Goal: Task Accomplishment & Management: Manage account settings

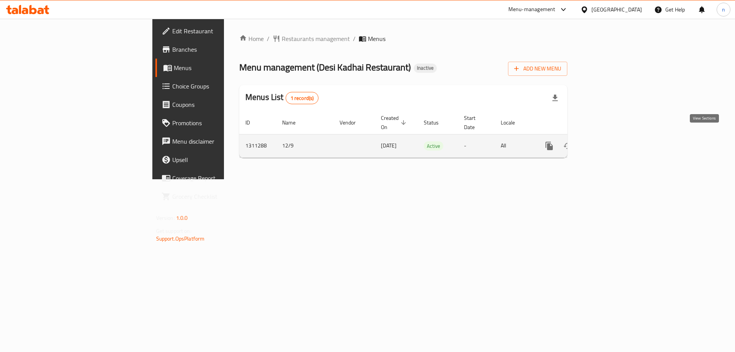
click at [609, 141] on icon "enhanced table" at bounding box center [604, 145] width 9 height 9
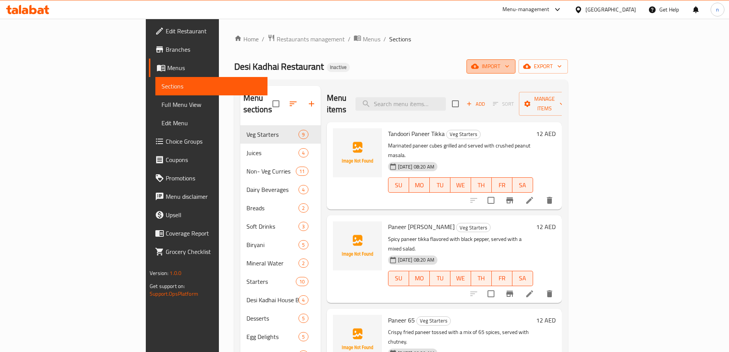
click at [509, 63] on span "import" at bounding box center [491, 67] width 37 height 10
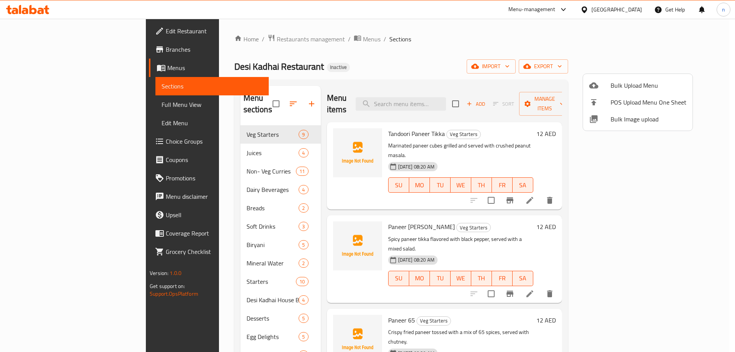
click at [605, 114] on li "Bulk Image upload" at bounding box center [637, 119] width 109 height 17
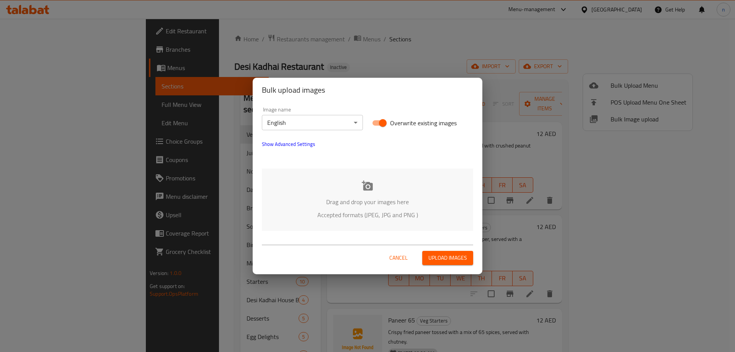
click at [518, 64] on div "Bulk upload images Image name English ​ Overwrite existing images Show Advanced…" at bounding box center [367, 176] width 735 height 352
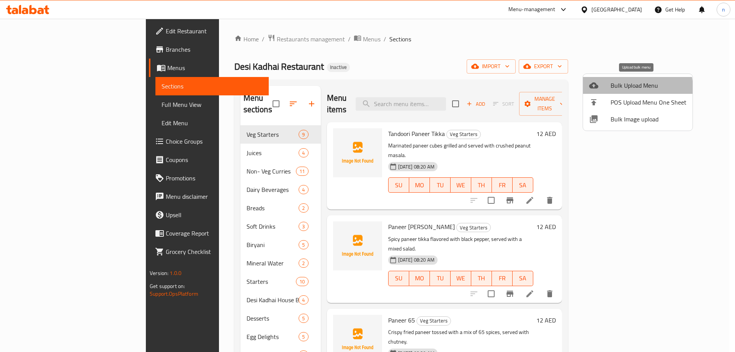
click at [618, 88] on span "Bulk Upload Menu" at bounding box center [648, 85] width 76 height 9
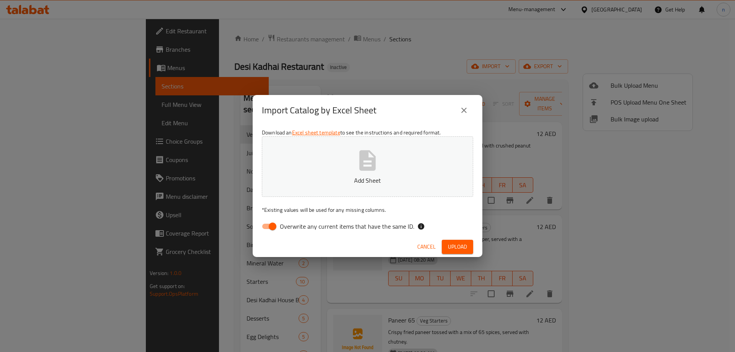
click at [263, 224] on input "Overwrite any current items that have the same ID." at bounding box center [273, 226] width 44 height 15
checkbox input "false"
click at [322, 150] on button "Add Sheet" at bounding box center [367, 166] width 211 height 60
click at [462, 244] on span "Upload" at bounding box center [457, 247] width 19 height 10
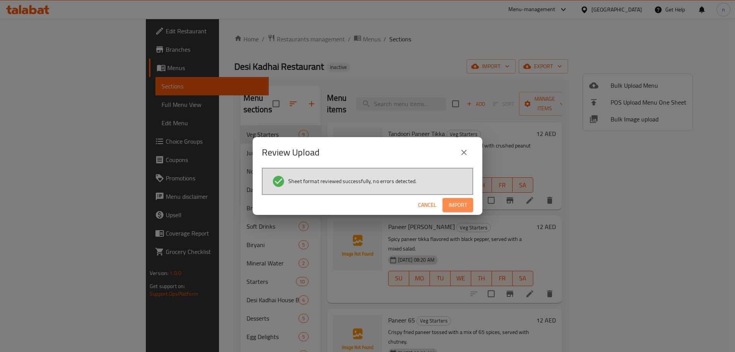
click at [456, 205] on span "Import" at bounding box center [458, 205] width 18 height 10
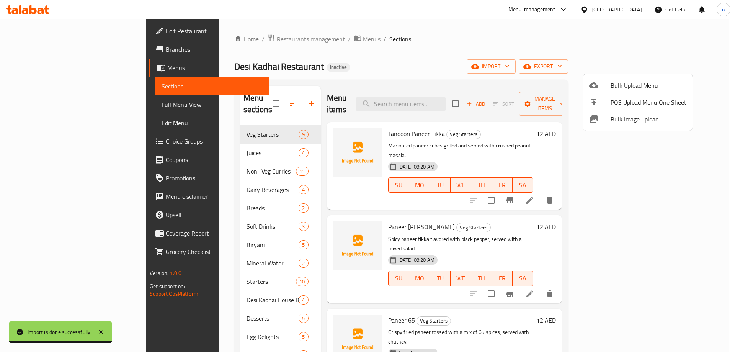
click at [488, 55] on div at bounding box center [367, 176] width 735 height 352
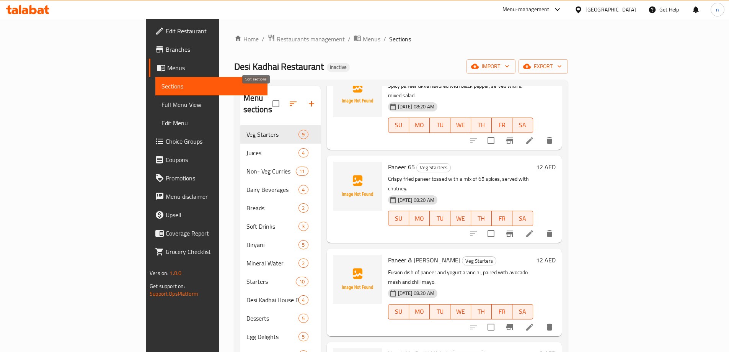
click at [289, 100] on icon "button" at bounding box center [293, 103] width 9 height 9
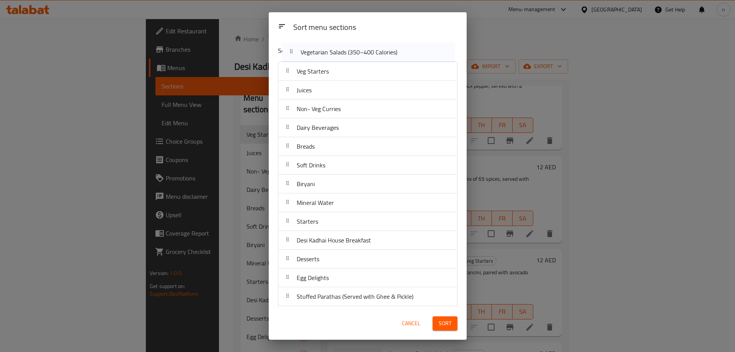
drag, startPoint x: 355, startPoint y: 188, endPoint x: 359, endPoint y: 54, distance: 134.4
click at [359, 54] on div "Sort menu sections Veg Starters Juices Non- Veg Curries Dairy Beverages Breads …" at bounding box center [368, 173] width 198 height 267
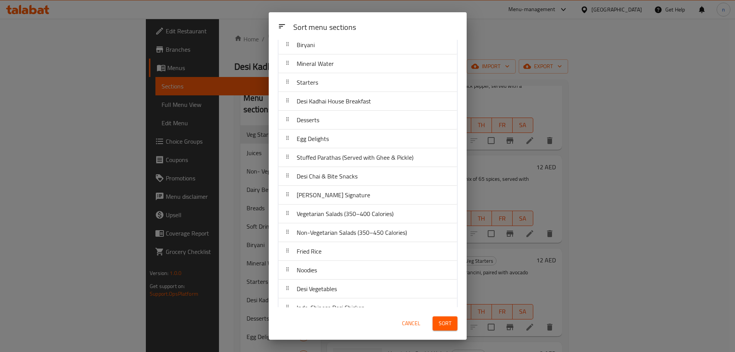
scroll to position [171, 0]
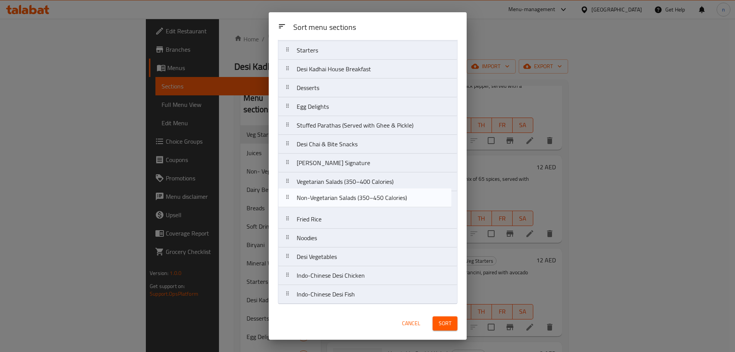
drag, startPoint x: 359, startPoint y: 193, endPoint x: 359, endPoint y: 188, distance: 4.6
click at [359, 188] on nav "Veg Starters Juices Non- Veg Curries Dairy Beverages Breads Soft Drinks Biryani…" at bounding box center [368, 97] width 180 height 413
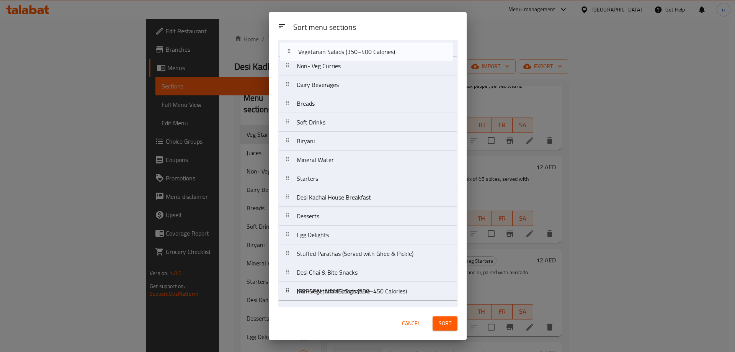
scroll to position [0, 0]
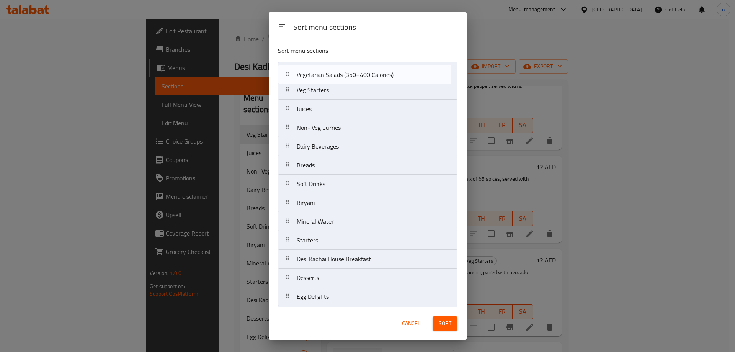
click at [362, 72] on nav "Veg Starters Juices Non- Veg Curries Dairy Beverages Breads Soft Drinks Biryani…" at bounding box center [368, 268] width 180 height 413
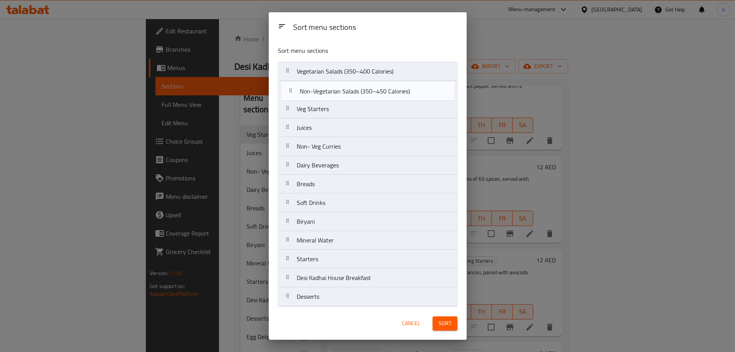
drag, startPoint x: 346, startPoint y: 205, endPoint x: 349, endPoint y: 94, distance: 111.0
click at [349, 94] on nav "Vegetarian Salads (350–400 Calories) Veg Starters Juices Non- Veg Curries Dairy…" at bounding box center [368, 268] width 180 height 413
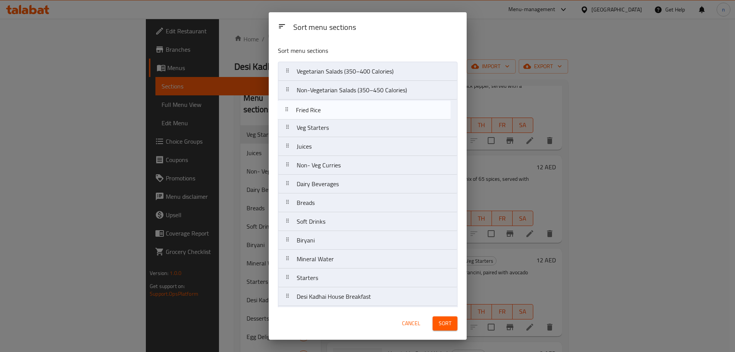
drag, startPoint x: 395, startPoint y: 220, endPoint x: 394, endPoint y: 109, distance: 111.0
click at [394, 109] on nav "Vegetarian Salads (350–400 Calories) Non-Vegetarian Salads (350–450 Calories) V…" at bounding box center [368, 268] width 180 height 413
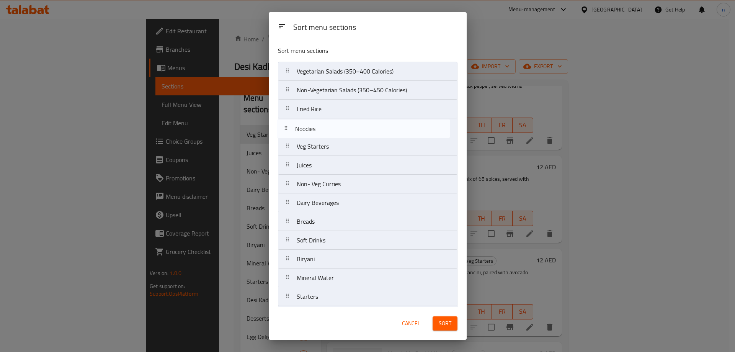
drag, startPoint x: 323, startPoint y: 238, endPoint x: 323, endPoint y: 127, distance: 110.6
click at [323, 127] on nav "Vegetarian Salads (350–400 Calories) Non-Vegetarian Salads (350–450 Calories) F…" at bounding box center [368, 268] width 180 height 413
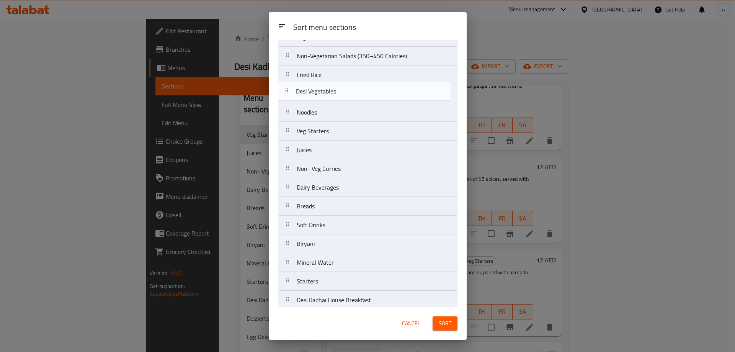
scroll to position [34, 0]
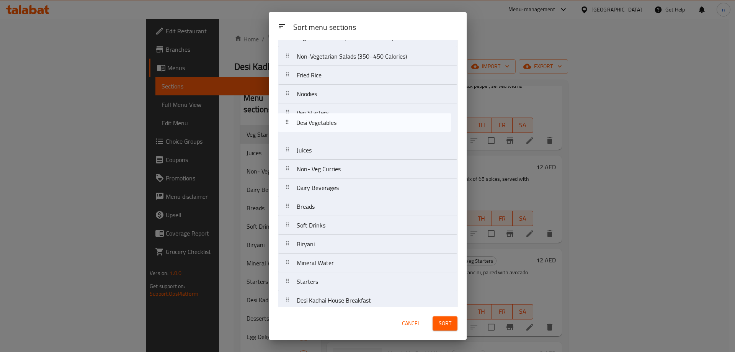
drag, startPoint x: 353, startPoint y: 264, endPoint x: 352, endPoint y: 127, distance: 136.3
click at [352, 127] on nav "Vegetarian Salads (350–400 Calories) Non-Vegetarian Salads (350–450 Calories) F…" at bounding box center [368, 234] width 180 height 413
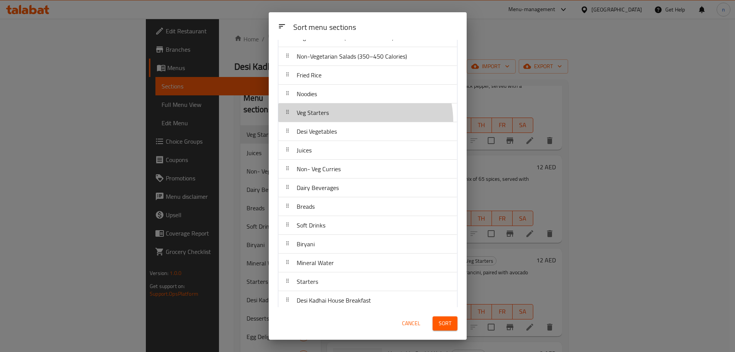
click at [354, 122] on div "Veg Starters" at bounding box center [367, 112] width 179 height 19
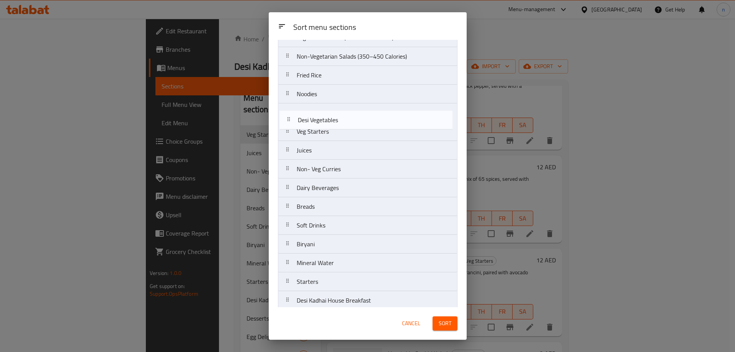
drag, startPoint x: 356, startPoint y: 135, endPoint x: 359, endPoint y: 114, distance: 21.2
click at [359, 114] on nav "Vegetarian Salads (350–400 Calories) Non-Vegetarian Salads (350–450 Calories) F…" at bounding box center [368, 234] width 180 height 413
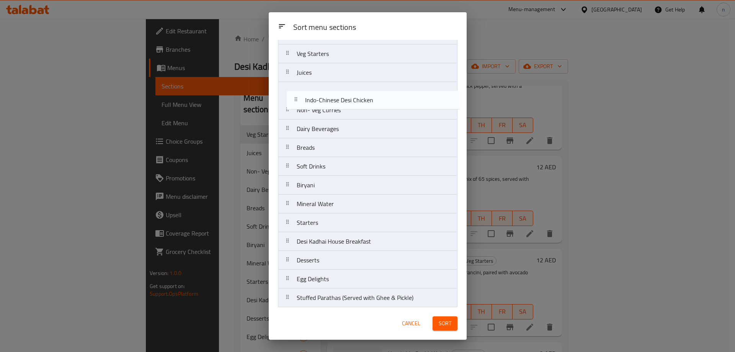
scroll to position [109, 0]
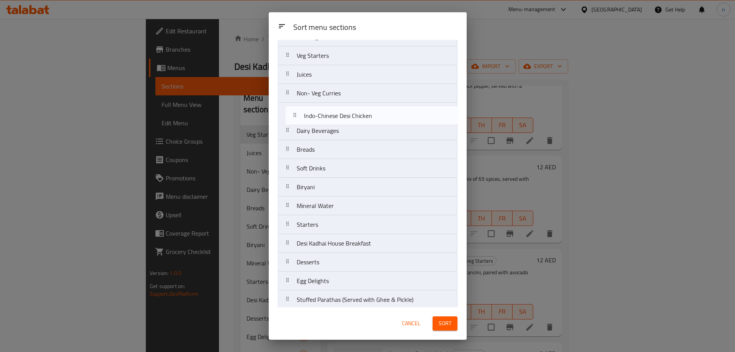
drag, startPoint x: 344, startPoint y: 280, endPoint x: 353, endPoint y: 116, distance: 164.8
click at [353, 116] on nav "Vegetarian Salads (350–400 Calories) Non-Vegetarian Salads (350–450 Calories) F…" at bounding box center [368, 158] width 180 height 413
drag, startPoint x: 338, startPoint y: 293, endPoint x: 334, endPoint y: 113, distance: 180.3
click at [334, 113] on nav "Vegetarian Salads (350–400 Calories) Non-Vegetarian Salads (350–450 Calories) F…" at bounding box center [368, 141] width 180 height 413
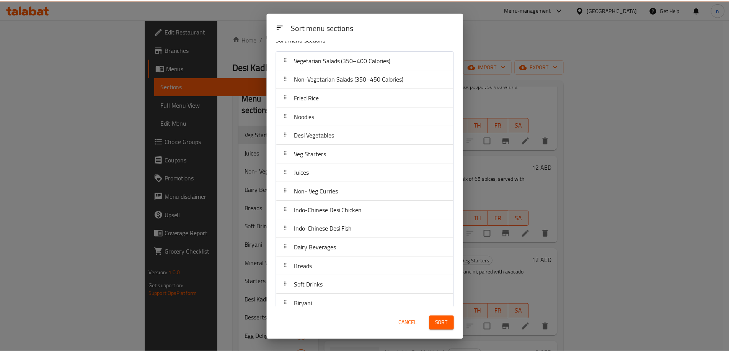
scroll to position [0, 0]
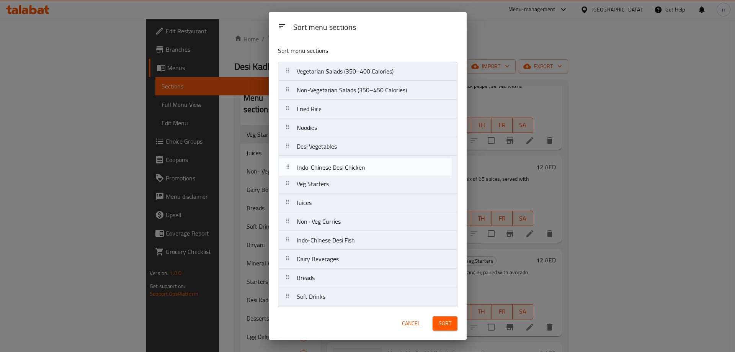
drag, startPoint x: 365, startPoint y: 228, endPoint x: 365, endPoint y: 170, distance: 58.2
click at [365, 170] on nav "Vegetarian Salads (350–400 Calories) Non-Vegetarian Salads (350–450 Calories) F…" at bounding box center [368, 268] width 180 height 413
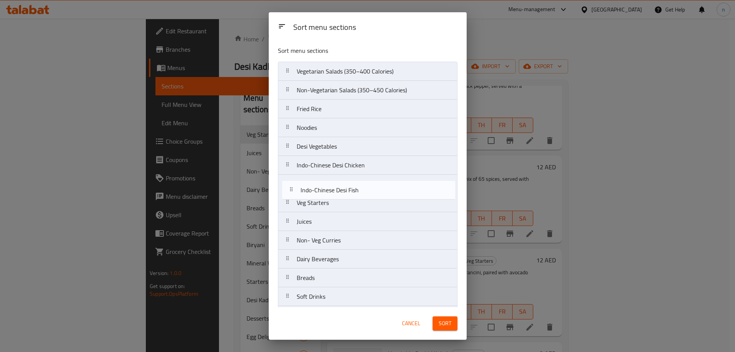
drag, startPoint x: 365, startPoint y: 225, endPoint x: 366, endPoint y: 190, distance: 35.2
click at [366, 190] on nav "Vegetarian Salads (350–400 Calories) Non-Vegetarian Salads (350–450 Calories) F…" at bounding box center [368, 268] width 180 height 413
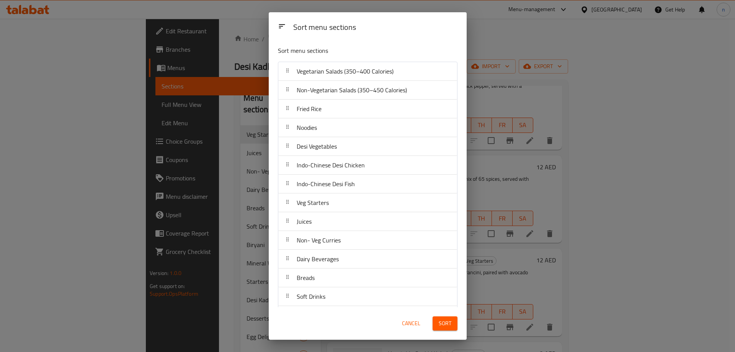
click at [452, 321] on button "Sort" at bounding box center [444, 323] width 25 height 14
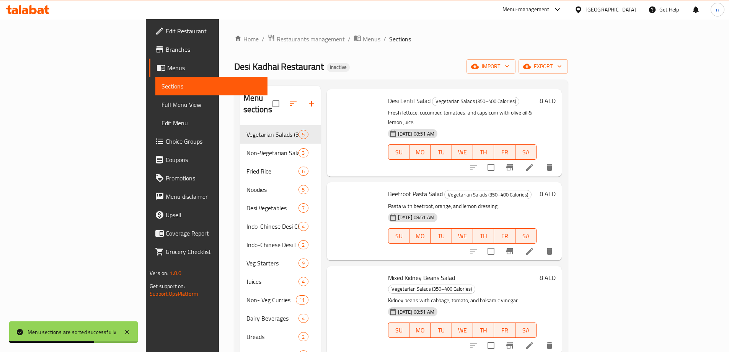
scroll to position [2, 0]
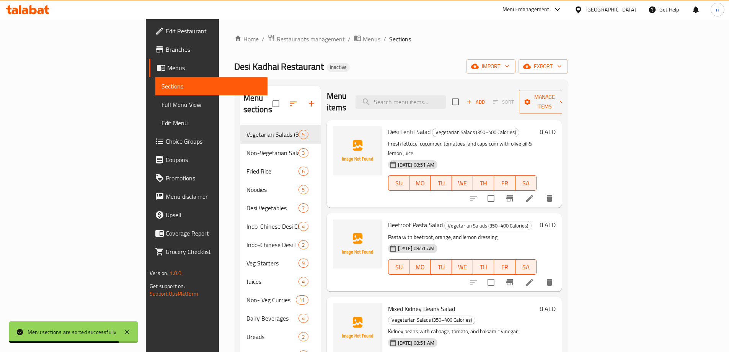
click at [162, 106] on span "Full Menu View" at bounding box center [212, 104] width 100 height 9
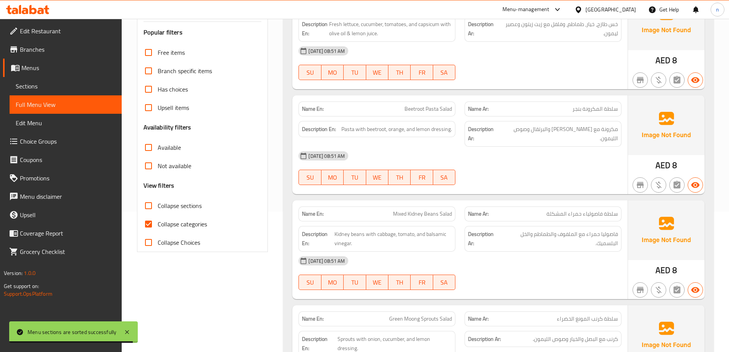
scroll to position [153, 0]
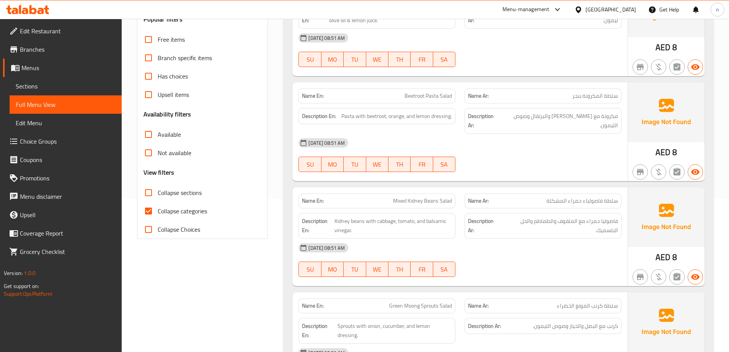
click at [150, 191] on input "Collapse sections" at bounding box center [148, 192] width 18 height 18
checkbox input "true"
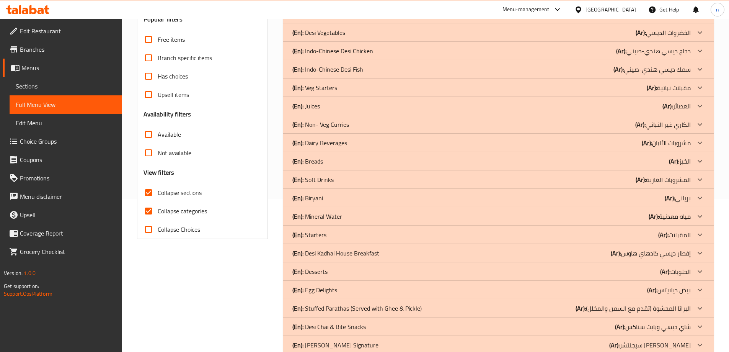
click at [146, 207] on input "Collapse categories" at bounding box center [148, 211] width 18 height 18
checkbox input "false"
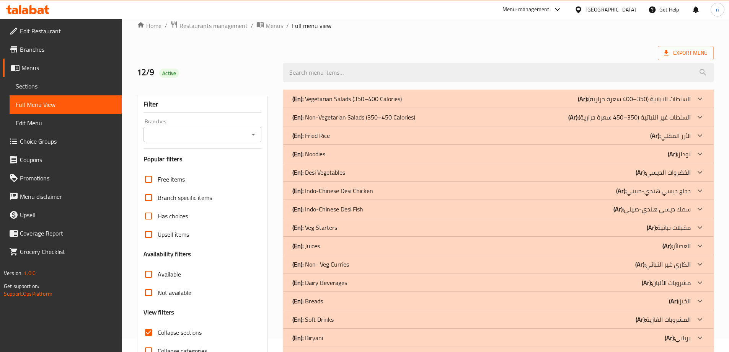
scroll to position [0, 0]
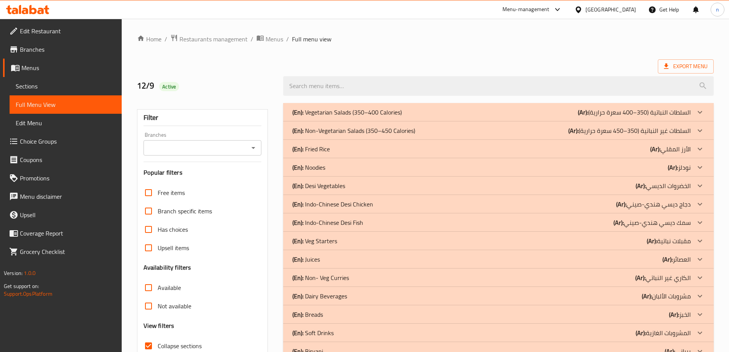
click at [481, 117] on div "(En): Vegetarian Salads (350–400 Calories) (Ar): السلطات النباتية (350–400 سعرة…" at bounding box center [498, 112] width 431 height 18
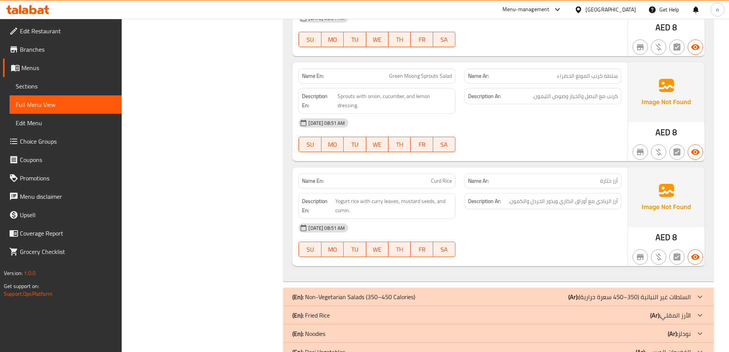
scroll to position [536, 0]
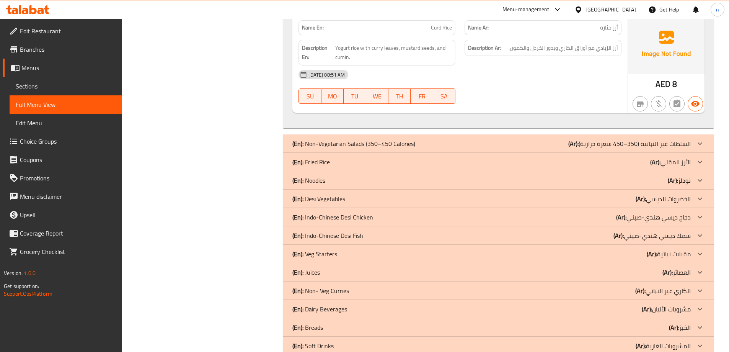
click at [484, 139] on div "(En): Non-Vegetarian Salads (350–450 Calories) (Ar): السلطات غير النباتية (350–…" at bounding box center [491, 143] width 398 height 9
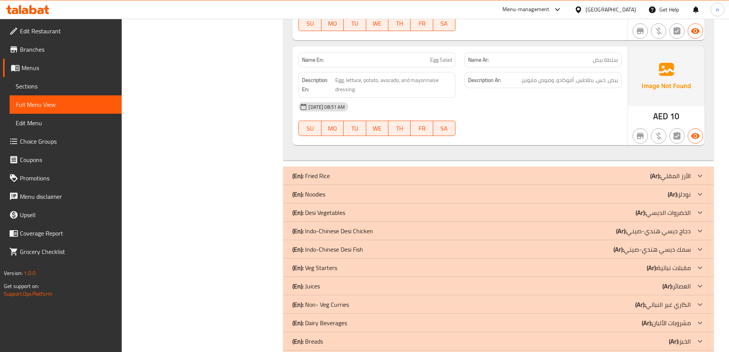
scroll to position [880, 0]
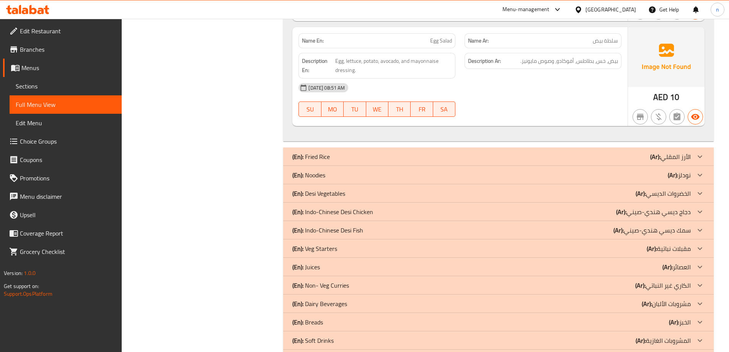
click at [552, 147] on div "(En): Fried Rice (Ar): الأرز المقلي" at bounding box center [498, 156] width 431 height 18
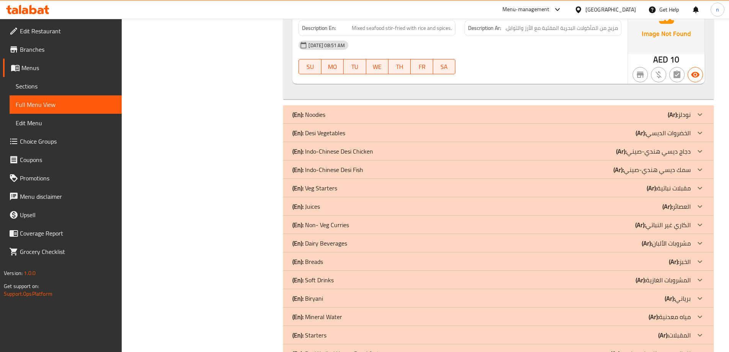
scroll to position [1569, 0]
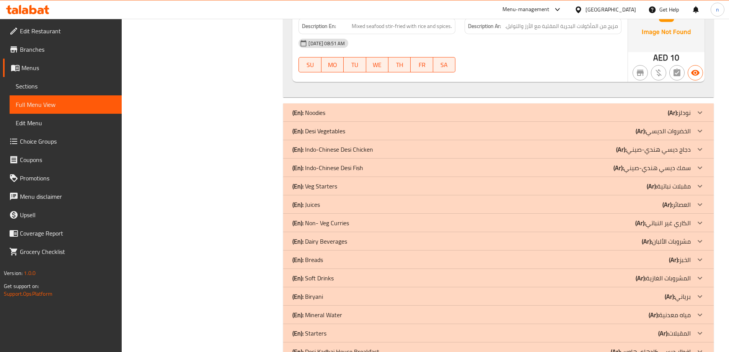
click at [511, 108] on div "(En): Noodies (Ar): نودلز" at bounding box center [491, 112] width 398 height 9
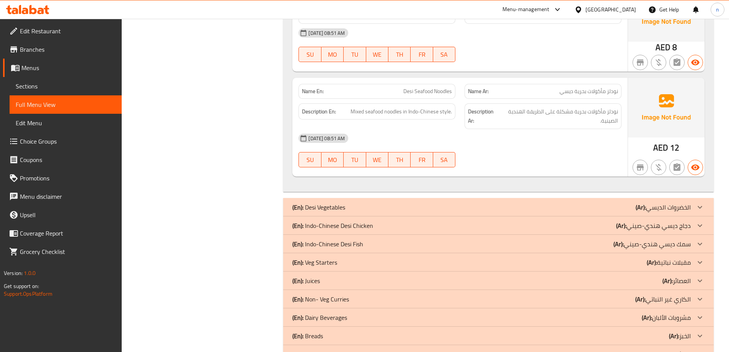
scroll to position [2067, 0]
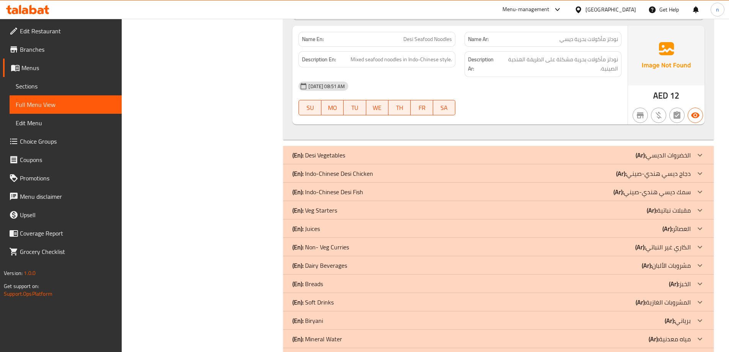
click at [510, 150] on div "(En): Desi Vegetables (Ar): الخضروات الديسي" at bounding box center [491, 154] width 398 height 9
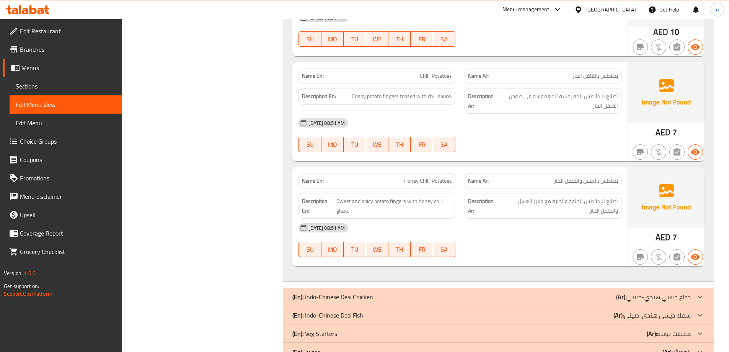
scroll to position [3253, 0]
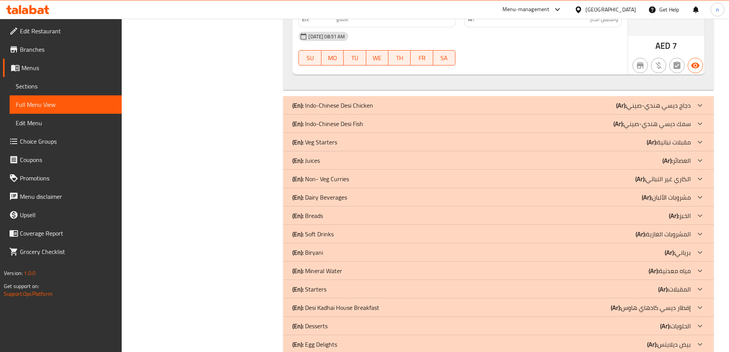
click at [494, 96] on div "(En): Indo-Chinese Desi Chicken (Ar): دجاج ديسي هندي-صيني" at bounding box center [498, 105] width 431 height 18
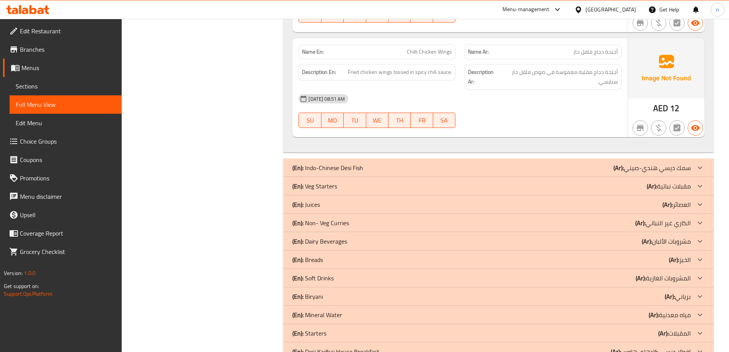
scroll to position [3827, 0]
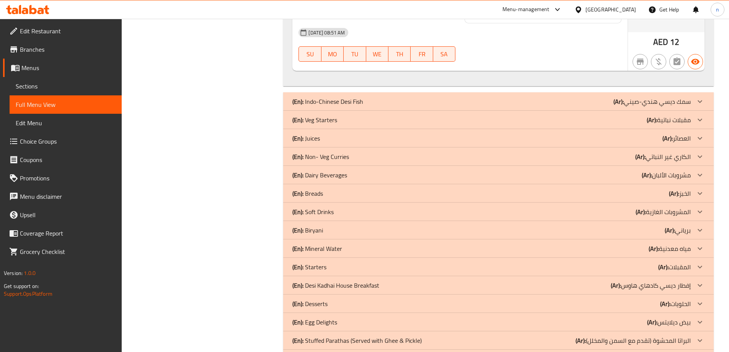
click at [490, 97] on div "(En): Indo-Chinese Desi Fish (Ar): سمك ديسي هندي-صيني" at bounding box center [491, 101] width 398 height 9
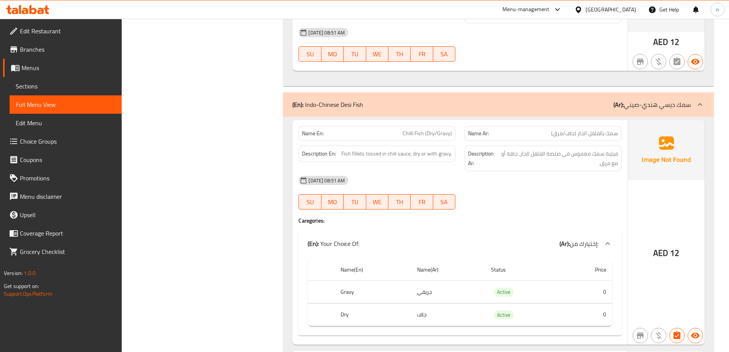
drag, startPoint x: 494, startPoint y: 106, endPoint x: 481, endPoint y: 162, distance: 57.7
click at [481, 171] on div "12-09-2025 08:51 AM" at bounding box center [460, 180] width 332 height 18
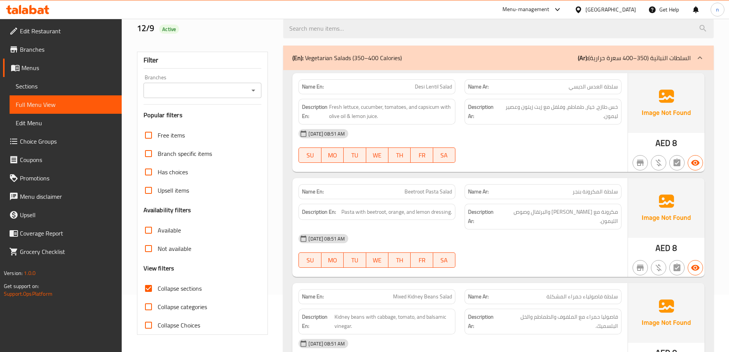
scroll to position [38, 0]
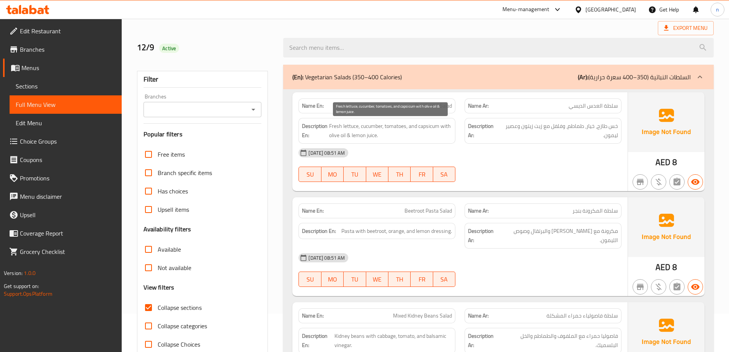
click at [425, 125] on span "Fresh lettuce, cucumber, tomatoes, and capsicum with olive oil & lemon juice." at bounding box center [390, 130] width 123 height 19
copy span "capsicum"
click at [489, 154] on div "12-09-2025 08:51 AM" at bounding box center [460, 153] width 332 height 18
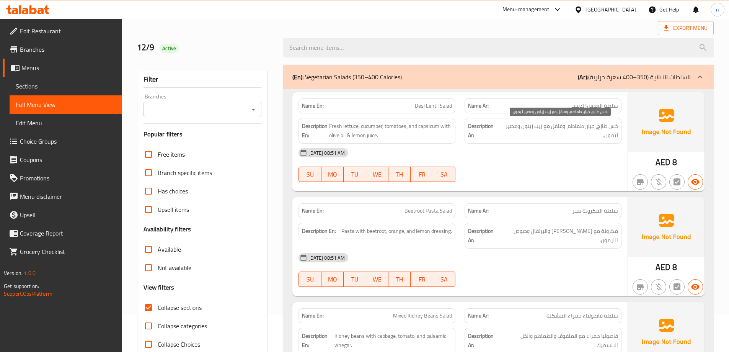
click at [554, 126] on span "خس طازج، خيار، طماطم، وفلفل مع زيت زيتون وعصير ليمون." at bounding box center [559, 130] width 118 height 19
click at [426, 102] on span "Desi Lentil Salad" at bounding box center [433, 106] width 37 height 8
click at [428, 108] on span "Desi Lentil Salad" at bounding box center [433, 106] width 37 height 8
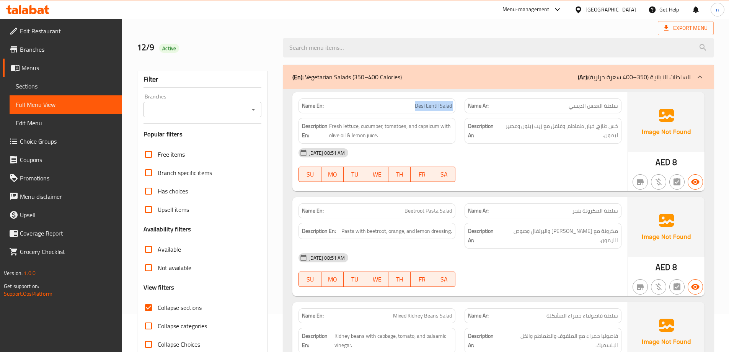
click at [428, 108] on span "Desi Lentil Salad" at bounding box center [433, 106] width 37 height 8
copy span "Desi Lentil Salad"
click at [553, 130] on span "خس طازج، خيار، طماطم، وفلفل مع زيت زيتون وعصير ليمون." at bounding box center [559, 130] width 118 height 19
click at [531, 166] on div "12-09-2025 08:51 AM SU MO TU WE TH FR SA" at bounding box center [460, 165] width 332 height 43
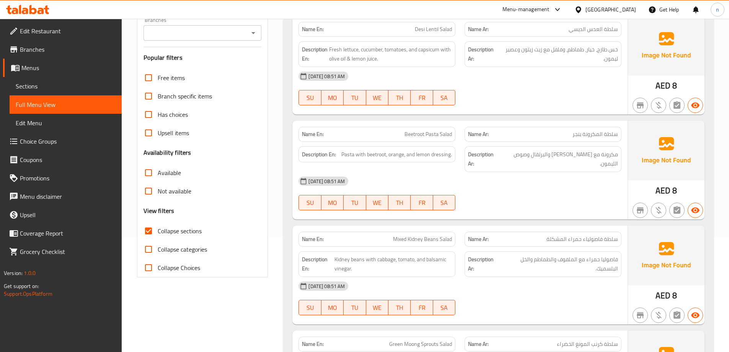
scroll to position [153, 0]
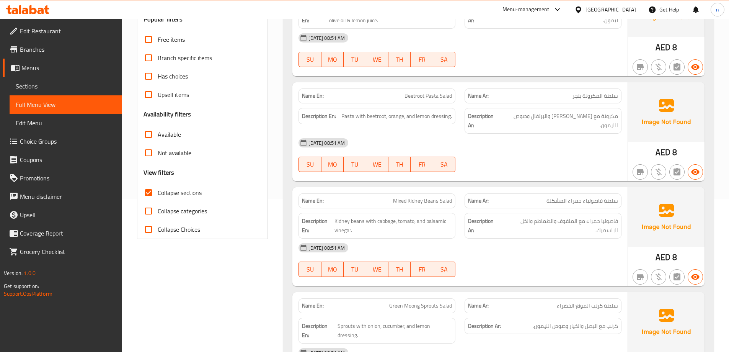
click at [542, 135] on div "12-09-2025 08:51 AM" at bounding box center [460, 143] width 332 height 18
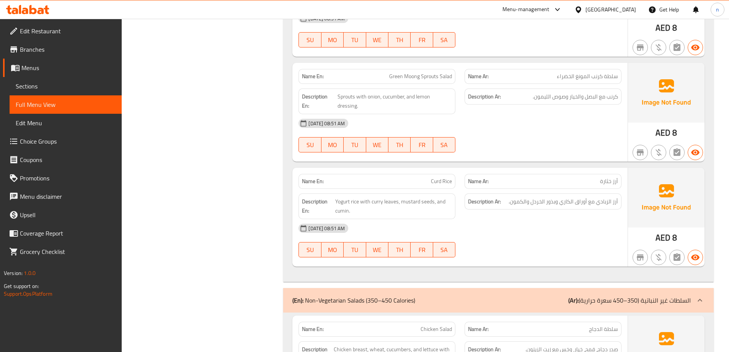
scroll to position [383, 0]
click at [517, 114] on div "12-09-2025 08:51 AM" at bounding box center [460, 123] width 332 height 18
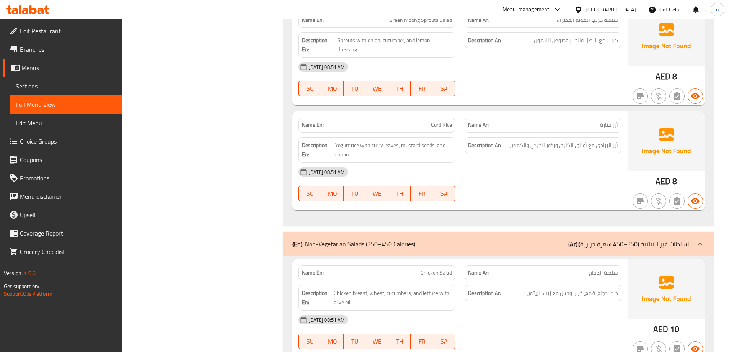
scroll to position [459, 0]
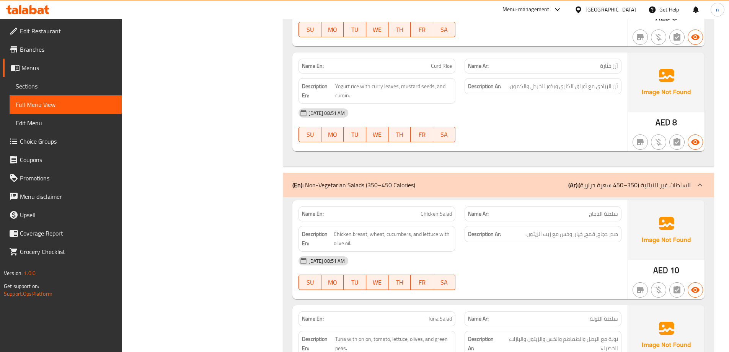
click at [524, 251] on div "12-09-2025 08:51 AM" at bounding box center [460, 260] width 332 height 18
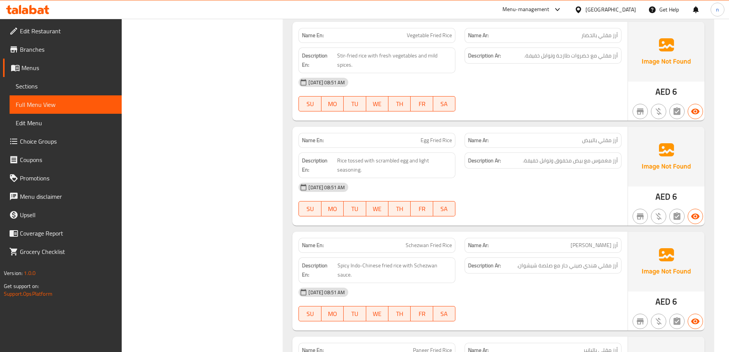
scroll to position [995, 0]
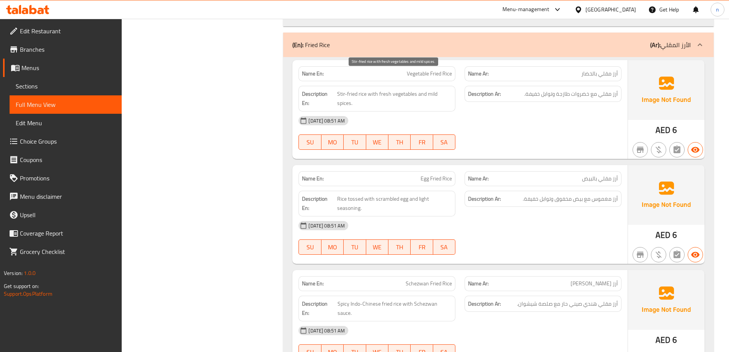
click at [339, 89] on span "Stir-fried rice with fresh vegetables and mild spices." at bounding box center [394, 98] width 115 height 19
click at [542, 121] on div "12-09-2025 08:51 AM SU MO TU WE TH FR SA" at bounding box center [460, 132] width 332 height 43
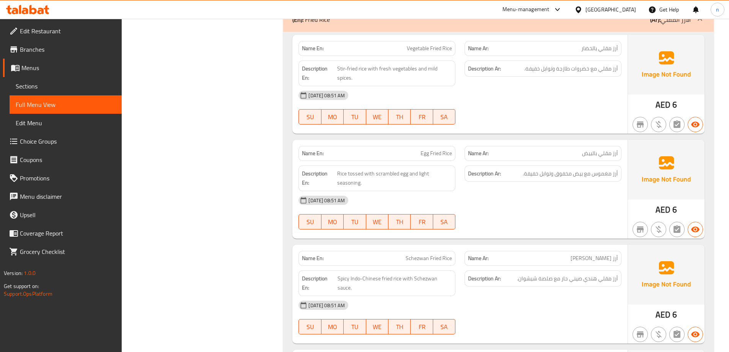
scroll to position [1033, 0]
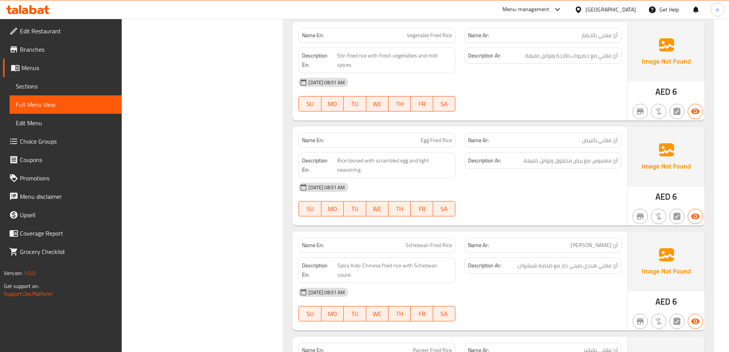
click at [516, 186] on div "12-09-2025 08:51 AM SU MO TU WE TH FR SA" at bounding box center [460, 199] width 332 height 43
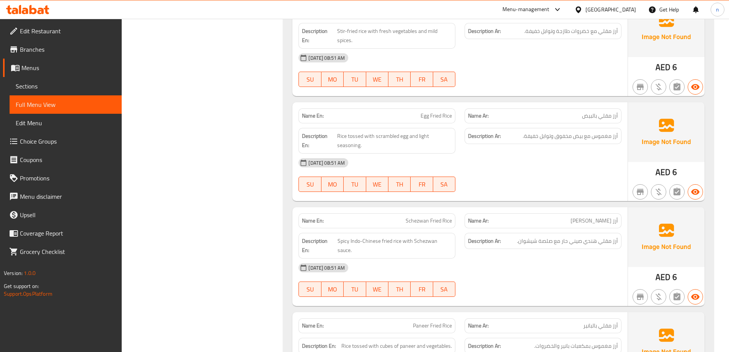
scroll to position [1072, 0]
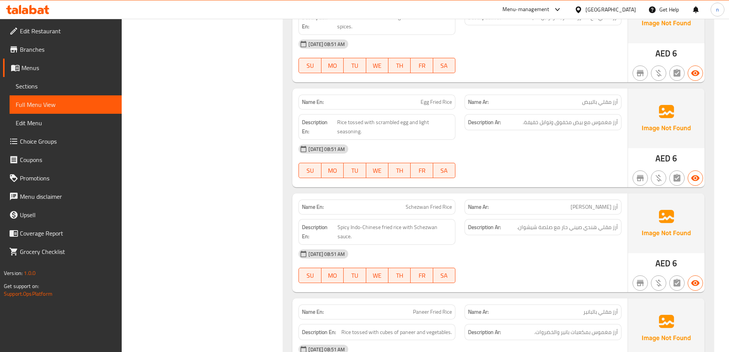
drag, startPoint x: 597, startPoint y: 144, endPoint x: 460, endPoint y: 145, distance: 137.0
click at [597, 144] on div "12-09-2025 08:51 AM SU MO TU WE TH FR SA" at bounding box center [460, 161] width 332 height 43
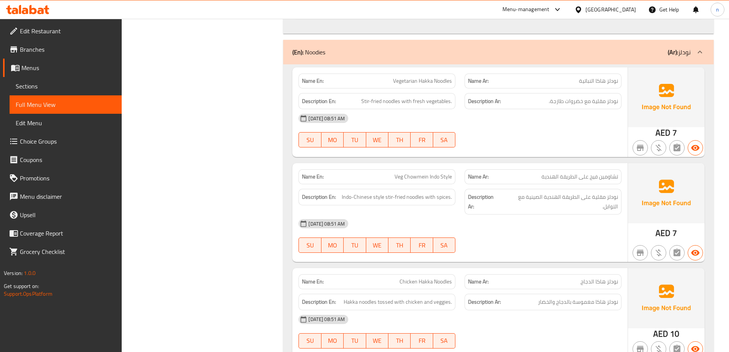
scroll to position [1646, 0]
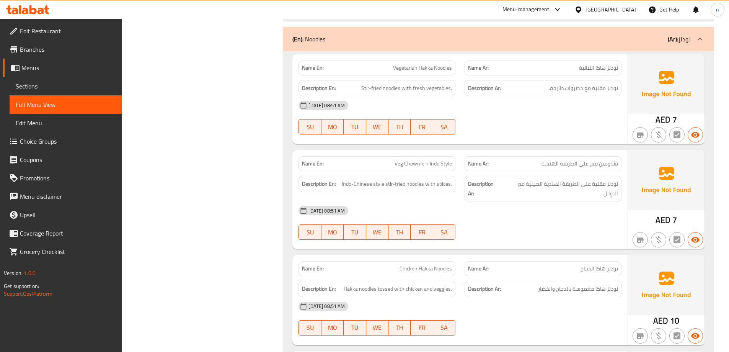
click at [550, 201] on div "12-09-2025 08:51 AM" at bounding box center [460, 210] width 332 height 18
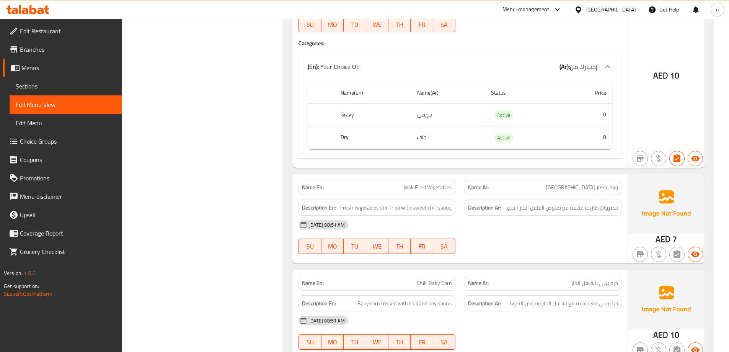
scroll to position [2794, 0]
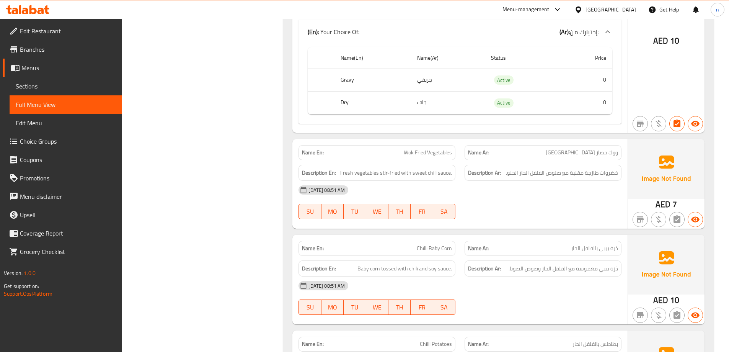
click at [476, 181] on div "12-09-2025 08:51 AM" at bounding box center [460, 190] width 332 height 18
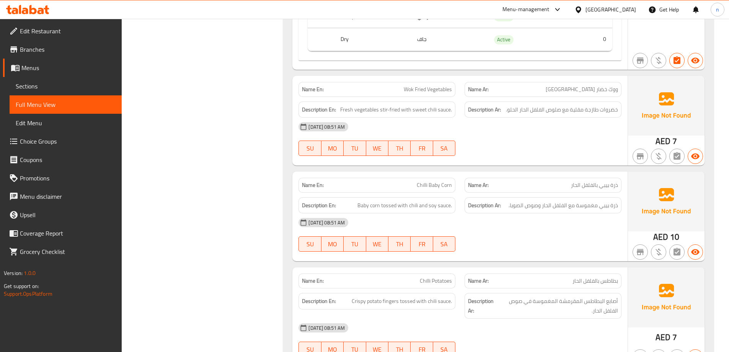
scroll to position [2870, 0]
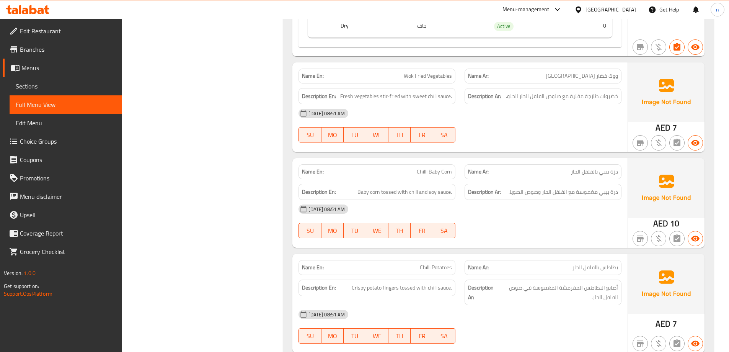
click at [444, 72] on span "Wok Fried Vegetables" at bounding box center [428, 76] width 48 height 8
copy span "Wok Fried Vegetables"
drag, startPoint x: 509, startPoint y: 98, endPoint x: 511, endPoint y: 104, distance: 7.0
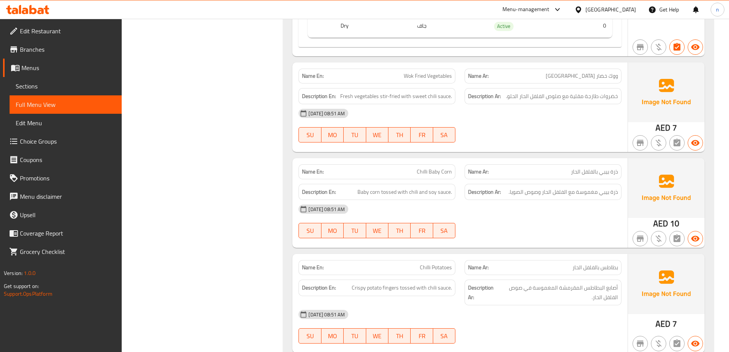
click at [509, 104] on div "12-09-2025 08:51 AM SU MO TU WE TH FR SA" at bounding box center [460, 125] width 332 height 43
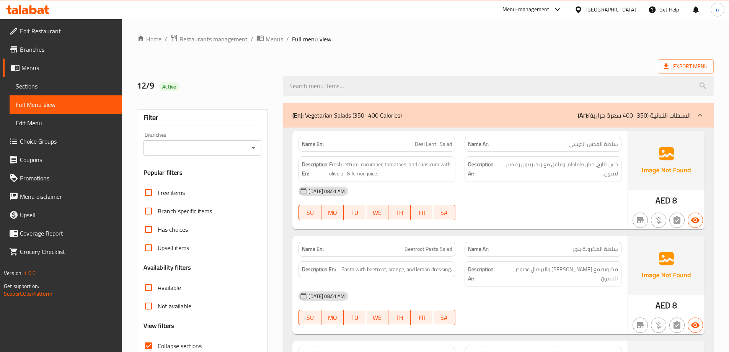
scroll to position [77, 0]
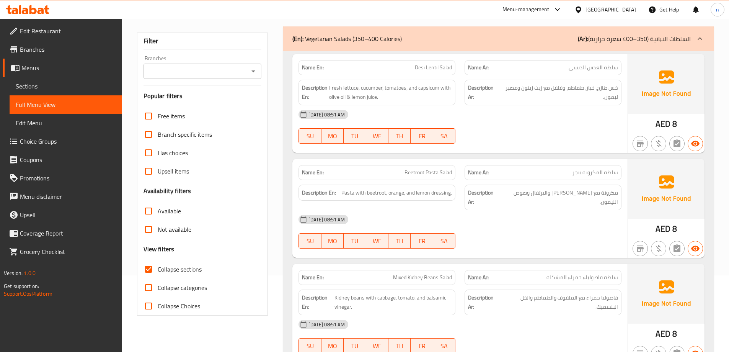
click at [610, 117] on div "12-09-2025 08:51 AM" at bounding box center [460, 114] width 332 height 18
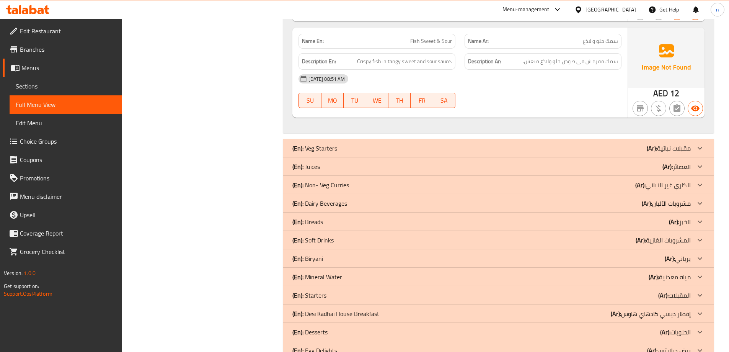
scroll to position [4183, 0]
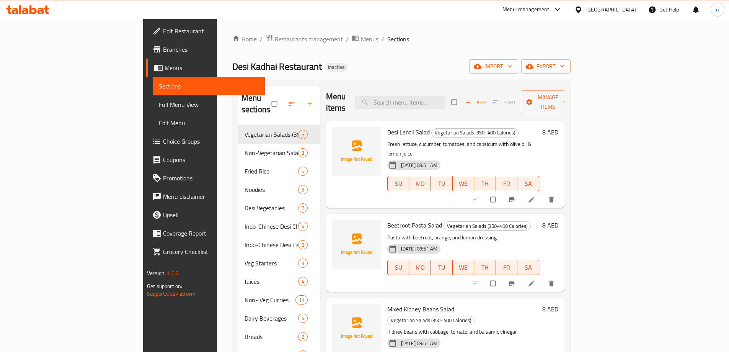
scroll to position [2, 0]
click at [404, 83] on div "Menu sections Vegetarian Salads (350–400 Calories) 5 Non-Vegetarian Salads (350…" at bounding box center [401, 309] width 338 height 459
click at [446, 97] on input "search" at bounding box center [400, 103] width 90 height 13
paste input "Desi Lentil Salad"
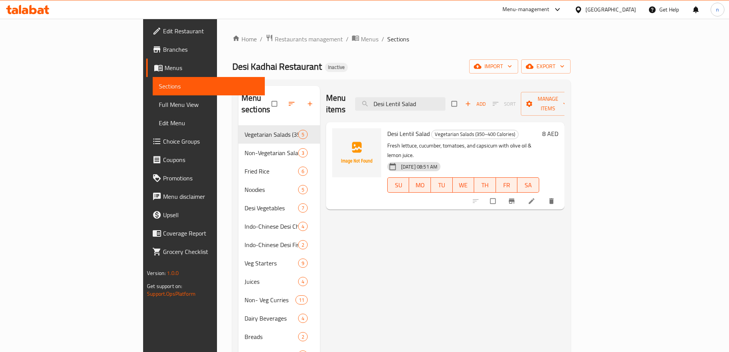
type input "Desi Lentil Salad"
click at [535, 197] on icon at bounding box center [532, 201] width 8 height 8
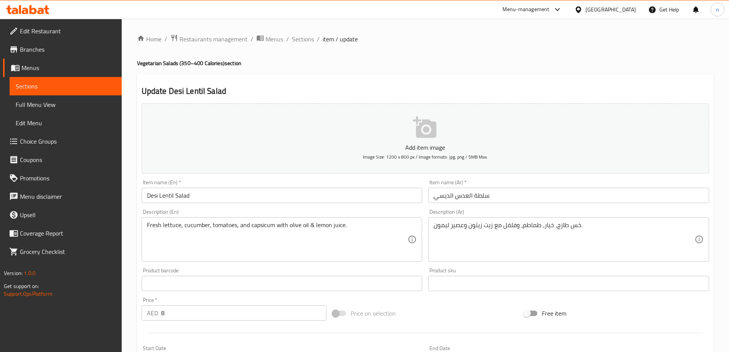
scroll to position [38, 0]
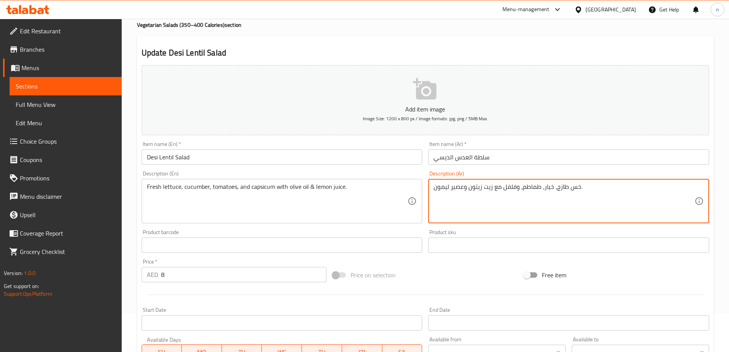
click at [513, 186] on textarea "خس طازج، خيار، طماطم، وفلفل مع زيت زيتون وعصير ليمون." at bounding box center [564, 201] width 261 height 36
paste textarea "ليفلة"
click at [519, 187] on textarea "خس طازج، خيار، طماطم، ,فليفلة مع زيت زيتون وعصير ليمون." at bounding box center [564, 201] width 261 height 36
click at [521, 186] on textarea "خس طازج، خيار، طماطم، فليفلة مع زيت زيتون وعصير ليمون." at bounding box center [564, 201] width 261 height 36
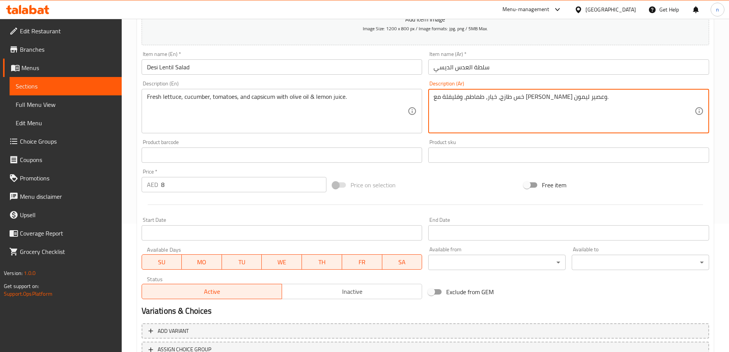
scroll to position [189, 0]
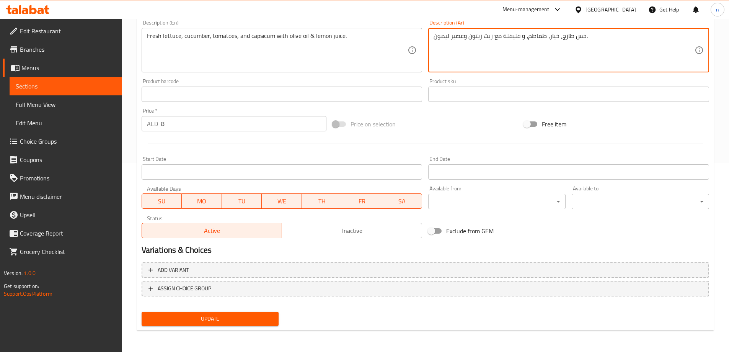
type textarea "خس طازج، خيار، طماطم، و فليفلة مع زيت زيتون وعصير ليمون."
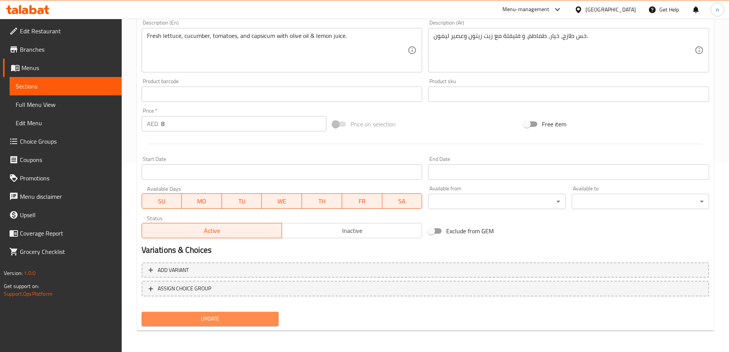
click at [238, 313] on button "Update" at bounding box center [210, 319] width 137 height 14
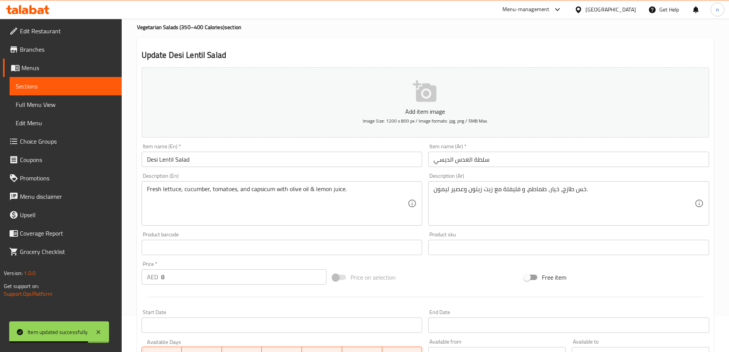
scroll to position [0, 0]
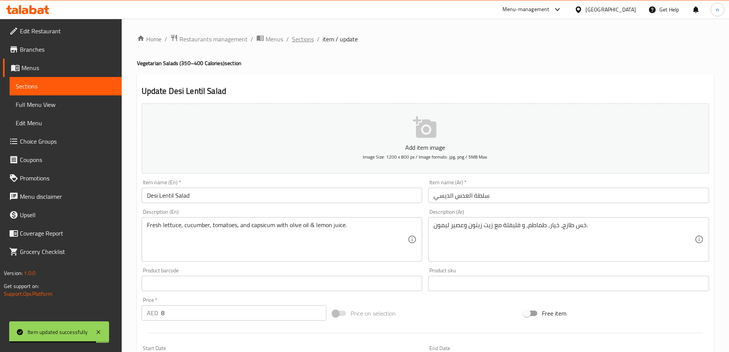
click at [310, 39] on span "Sections" at bounding box center [303, 38] width 22 height 9
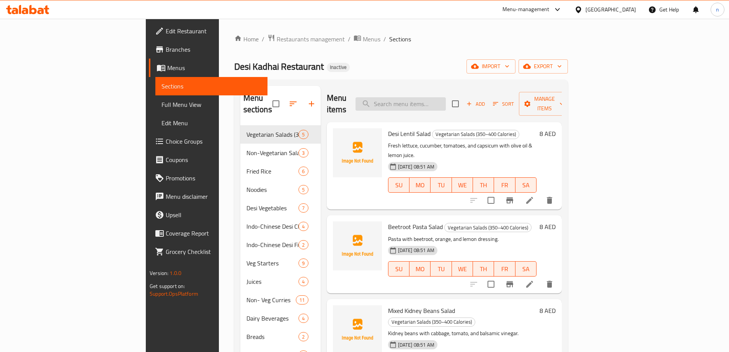
click at [446, 98] on input "search" at bounding box center [401, 103] width 90 height 13
paste input "Wok Fried Vegetables"
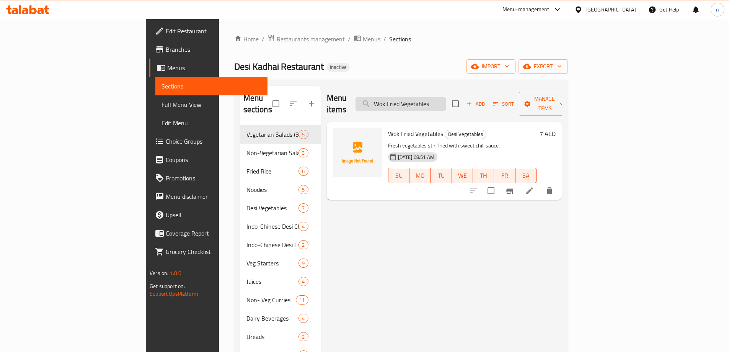
type input "Wok Fried Vegetables"
click at [534, 186] on icon at bounding box center [529, 190] width 9 height 9
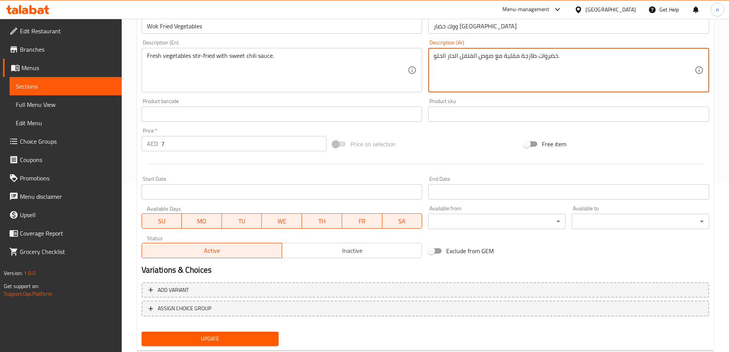
scroll to position [189, 0]
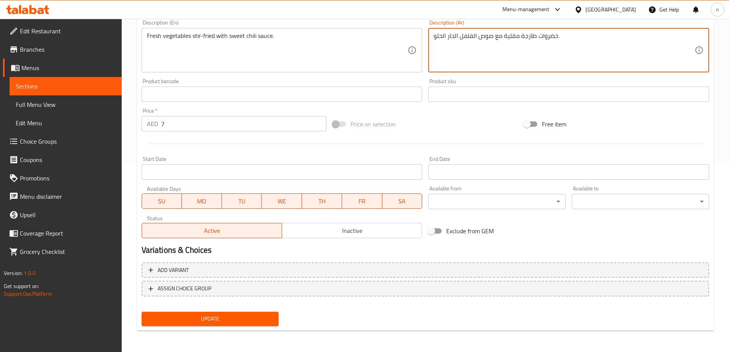
type textarea "خضروات طازجة مقلية مع صوص الفلفل الحار الحلو."
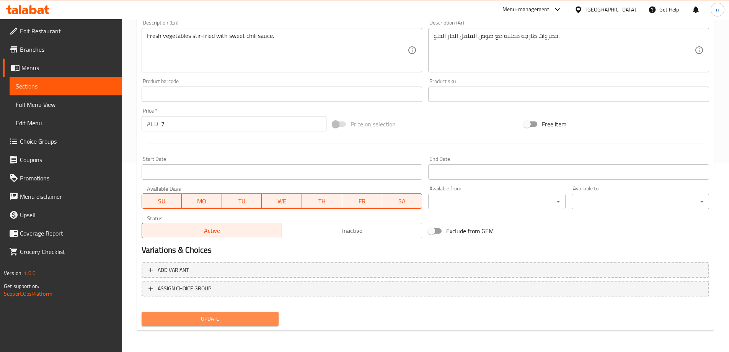
click at [270, 314] on span "Update" at bounding box center [210, 319] width 125 height 10
click at [243, 313] on button "Update" at bounding box center [210, 319] width 137 height 14
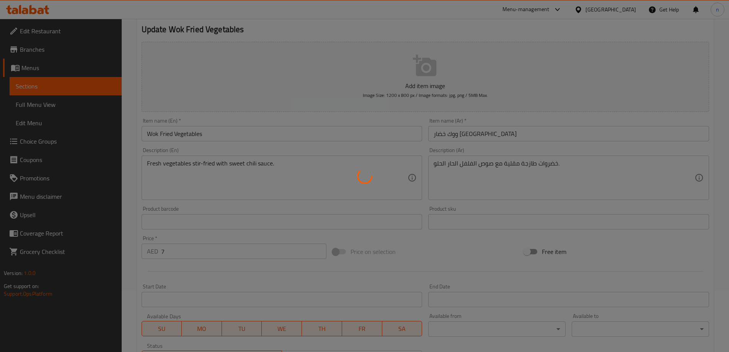
scroll to position [0, 0]
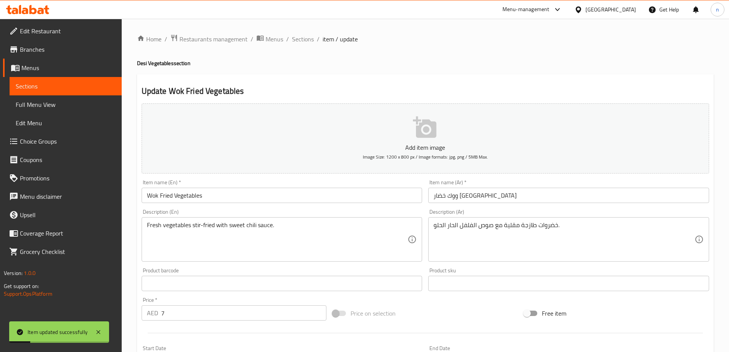
click at [72, 51] on span "Branches" at bounding box center [68, 49] width 96 height 9
click at [73, 47] on span "Branches" at bounding box center [68, 49] width 96 height 9
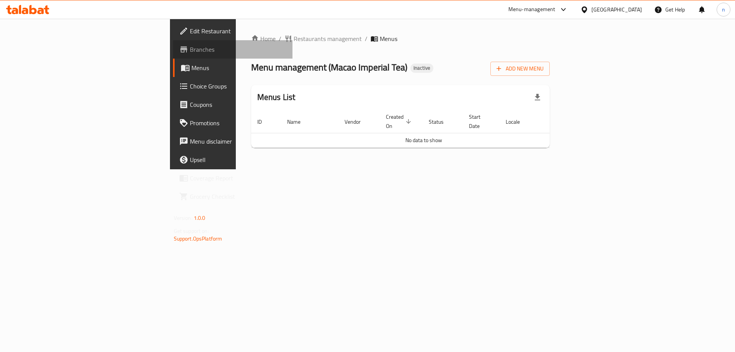
click at [190, 45] on span "Branches" at bounding box center [238, 49] width 97 height 9
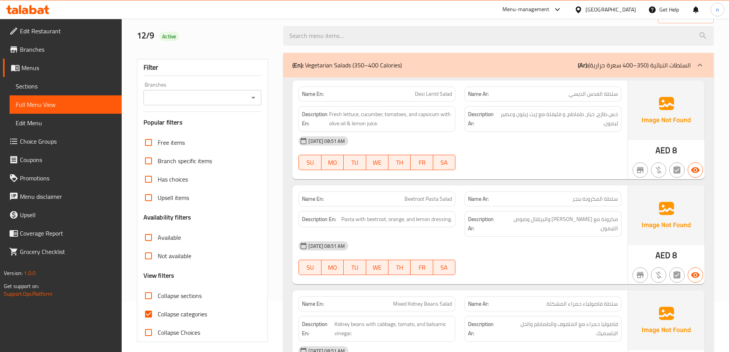
scroll to position [88, 0]
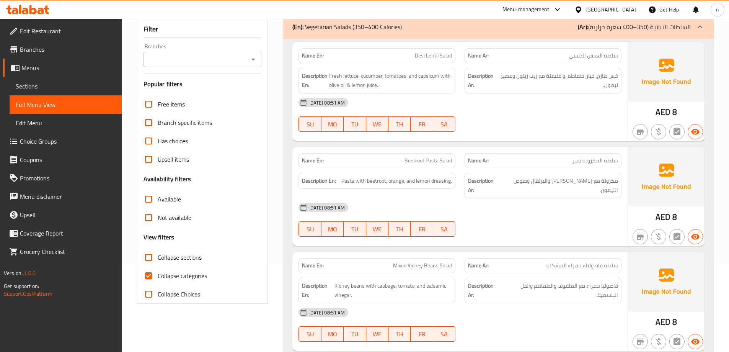
click at [148, 255] on input "Collapse sections" at bounding box center [148, 257] width 18 height 18
checkbox input "true"
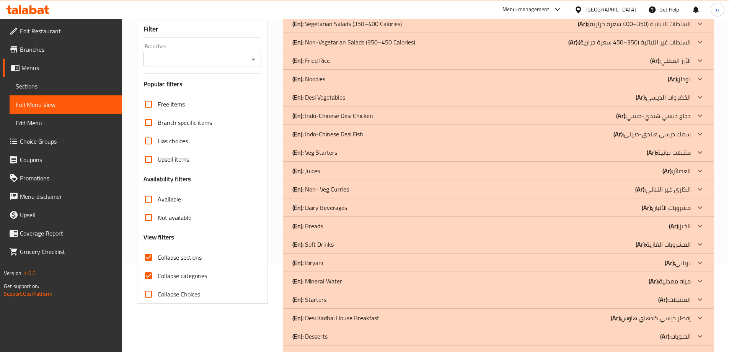
click at [148, 273] on input "Collapse categories" at bounding box center [148, 275] width 18 height 18
checkbox input "false"
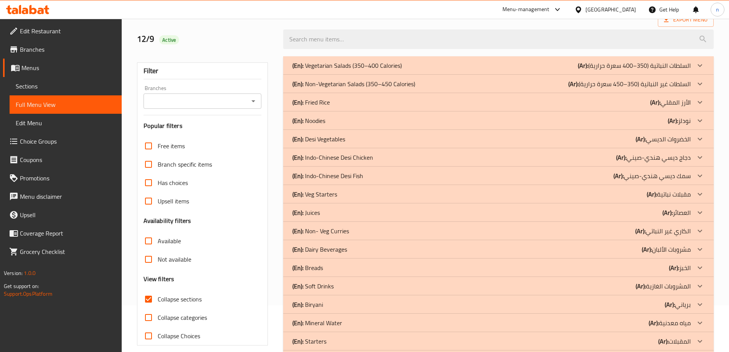
scroll to position [0, 0]
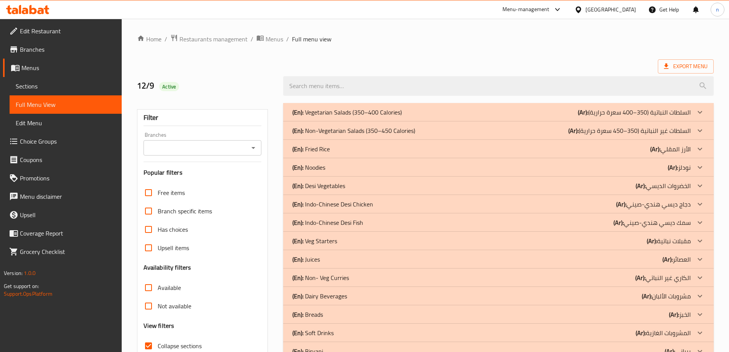
click at [523, 113] on div "(En): Vegetarian Salads (350–400 Calories) (Ar): السلطات النباتية (350–400 سعرة…" at bounding box center [491, 112] width 398 height 9
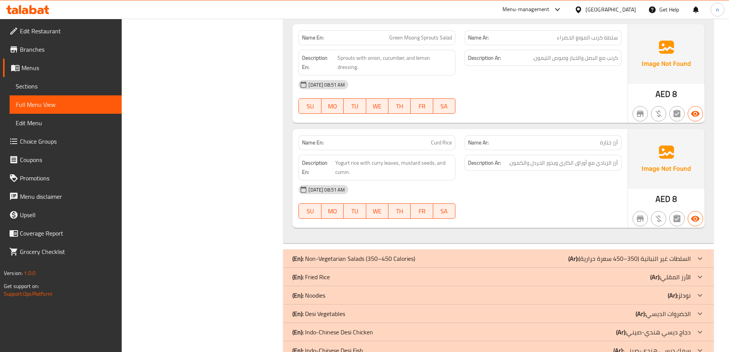
scroll to position [612, 0]
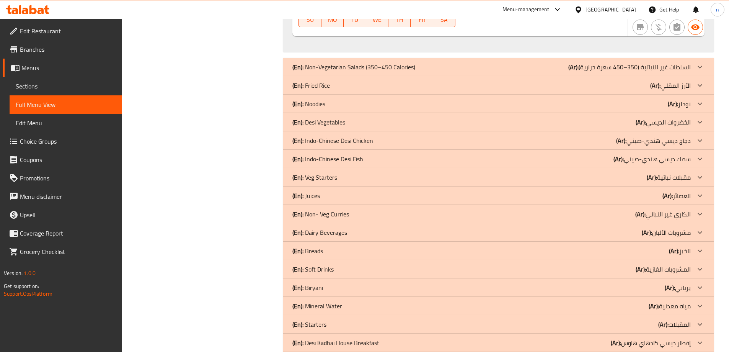
click at [535, 62] on div "(En): Non-Vegetarian Salads (350–450 Calories) (Ar): السلطات غير النباتية (350–…" at bounding box center [491, 66] width 398 height 9
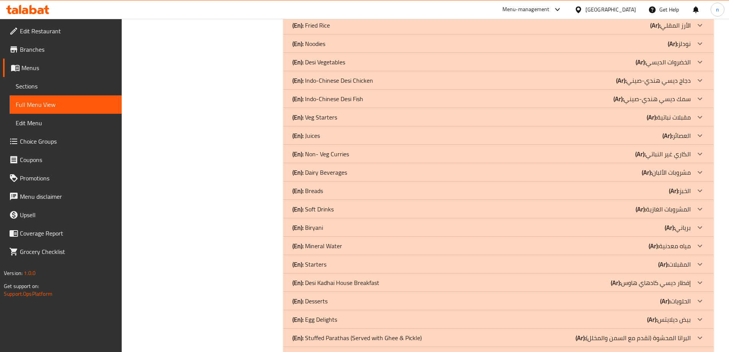
scroll to position [964, 0]
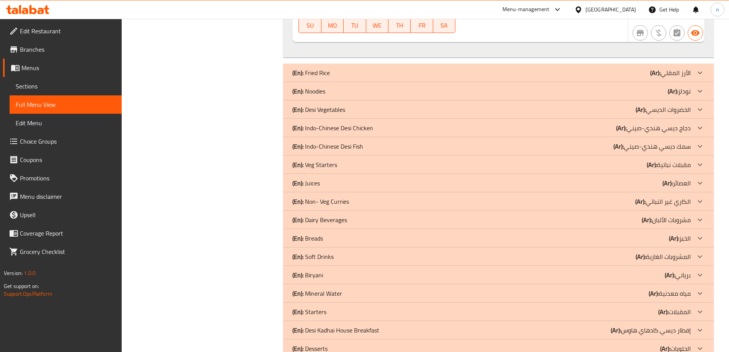
click at [542, 64] on div "(En): Fried Rice (Ar): الأرز المقلي" at bounding box center [498, 73] width 431 height 18
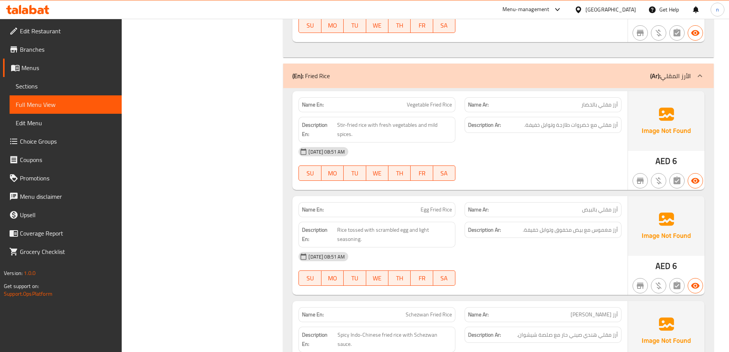
scroll to position [1576, 0]
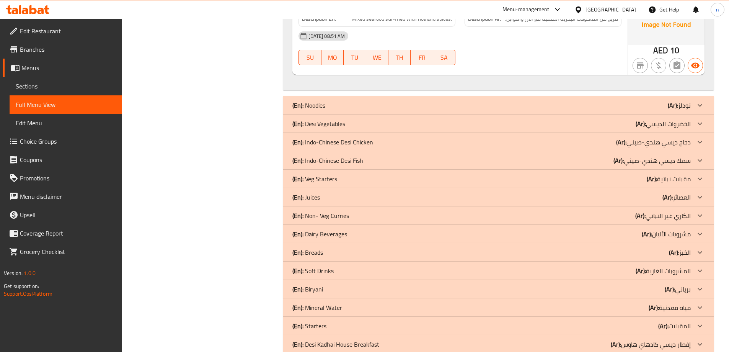
click at [545, 101] on div "(En): Noodies (Ar): نودلز" at bounding box center [491, 105] width 398 height 9
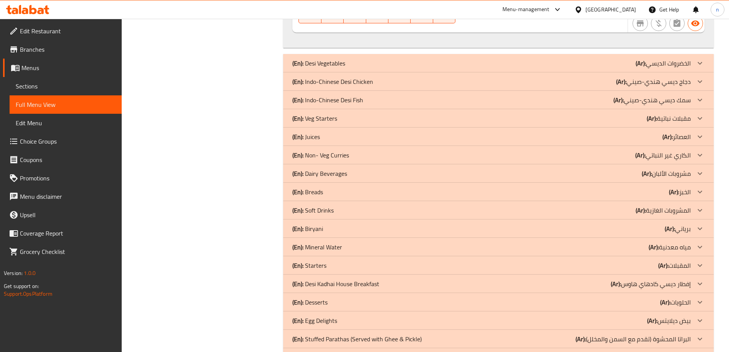
scroll to position [2141, 0]
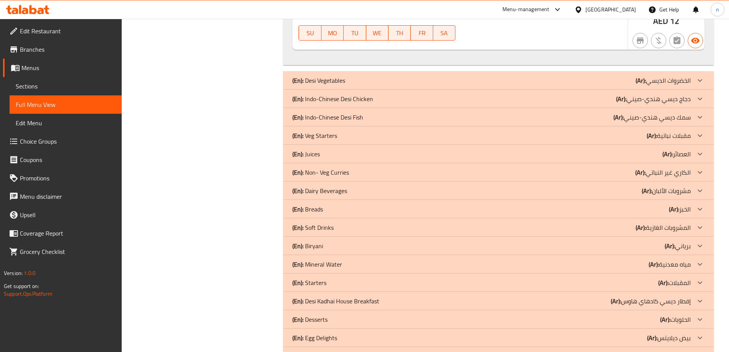
click at [543, 76] on div "(En): Desi Vegetables (Ar): الخضروات الديسي" at bounding box center [491, 80] width 398 height 9
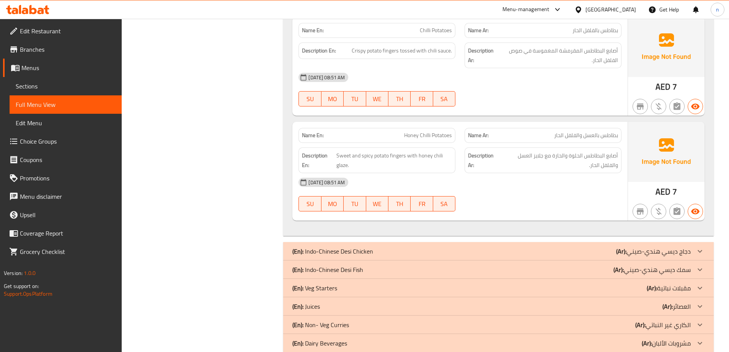
scroll to position [3175, 0]
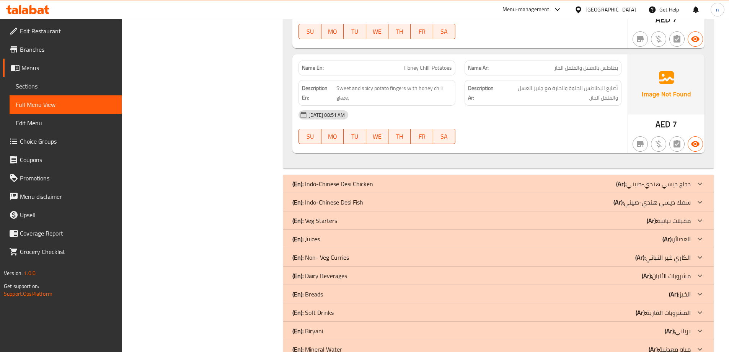
click at [529, 179] on div "(En): Indo-Chinese Desi Chicken (Ar): دجاج ديسي هندي-صيني" at bounding box center [491, 183] width 398 height 9
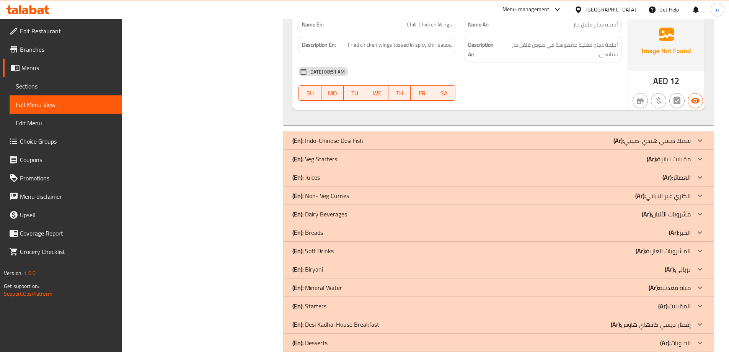
scroll to position [3850, 0]
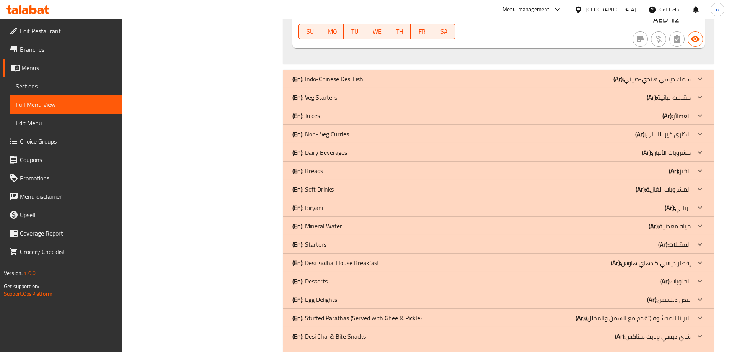
click at [540, 74] on div "(En): Indo-Chinese Desi Fish (Ar): سمك ديسي هندي-صيني" at bounding box center [491, 78] width 398 height 9
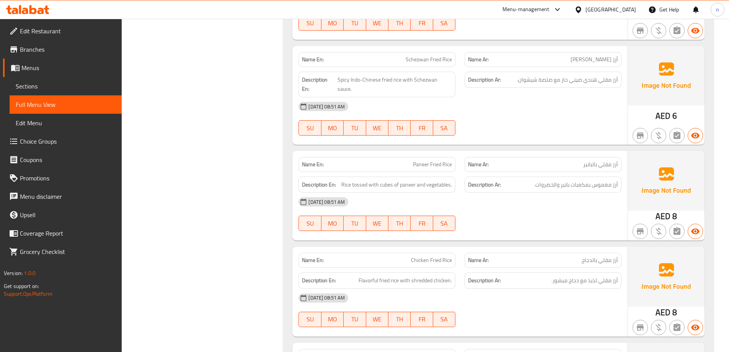
scroll to position [0, 0]
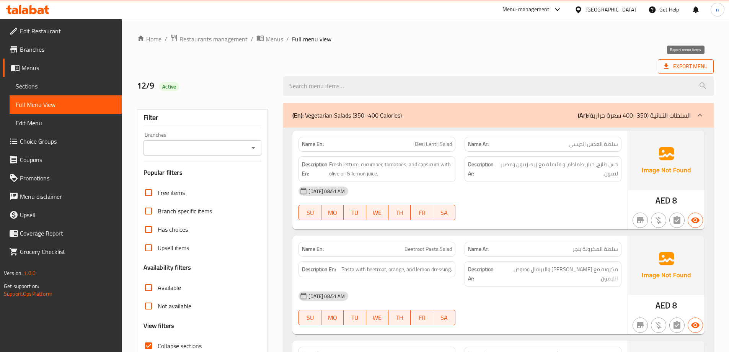
click at [690, 70] on span "Export Menu" at bounding box center [686, 67] width 44 height 10
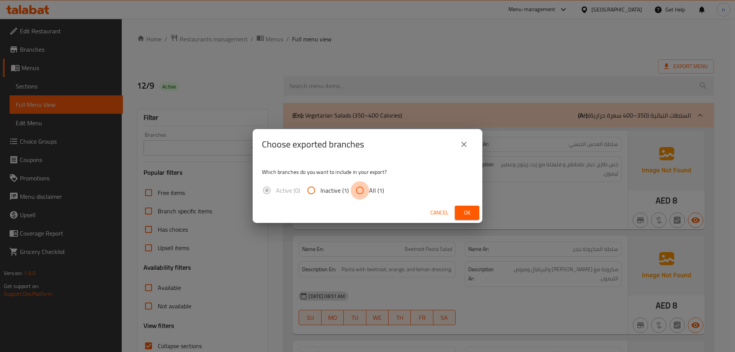
click at [356, 190] on input "All (1)" at bounding box center [360, 190] width 18 height 18
radio input "true"
click at [468, 211] on span "Ok" at bounding box center [467, 213] width 12 height 10
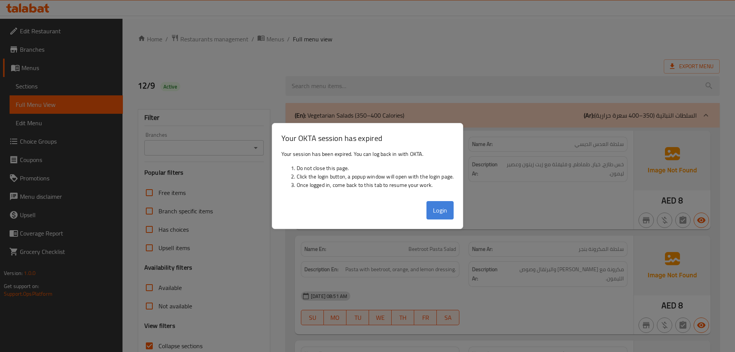
click at [440, 212] on button "Login" at bounding box center [440, 210] width 28 height 18
click at [40, 46] on span "Branches" at bounding box center [68, 49] width 97 height 9
